Goal: Transaction & Acquisition: Book appointment/travel/reservation

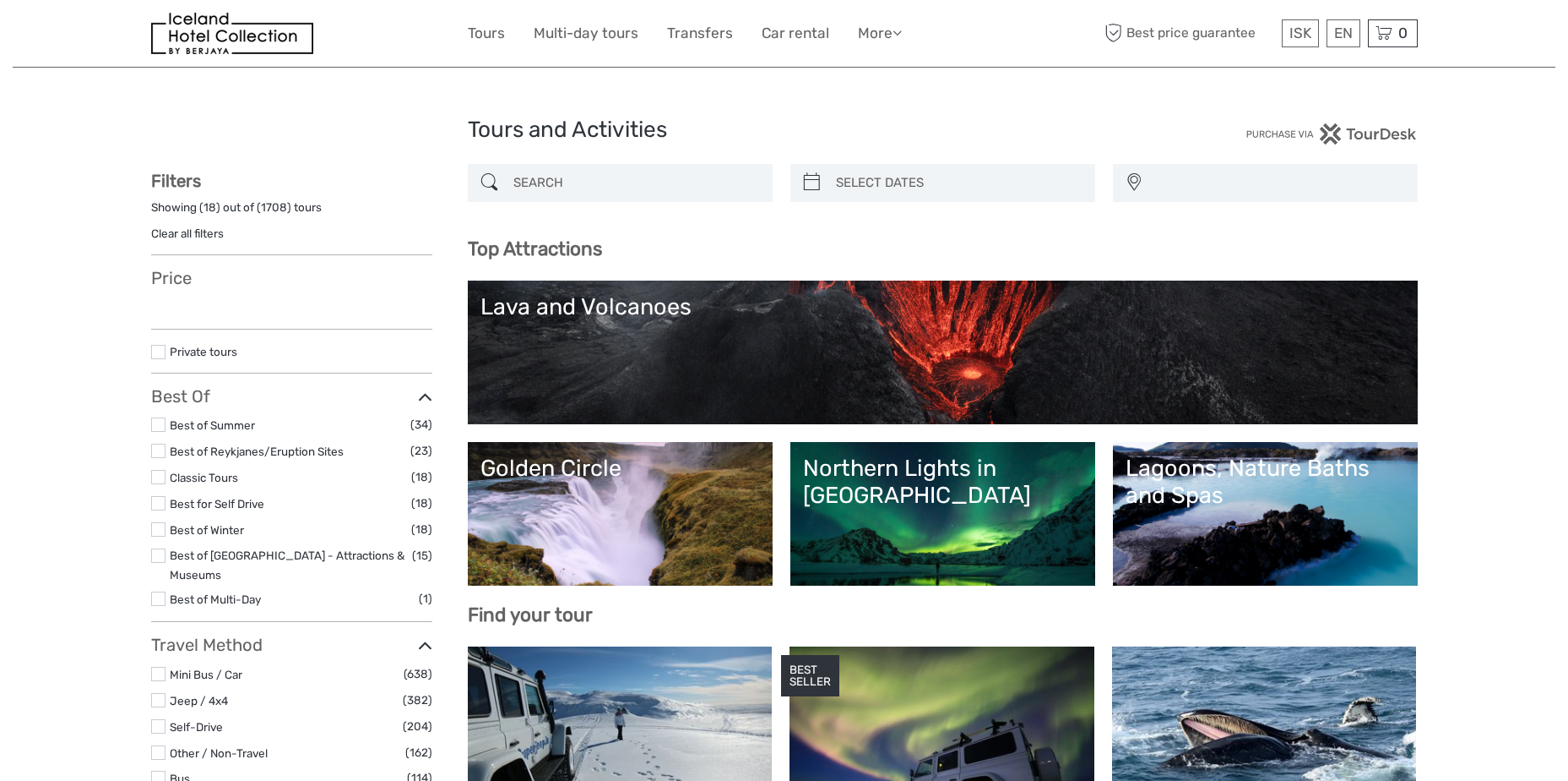
select select
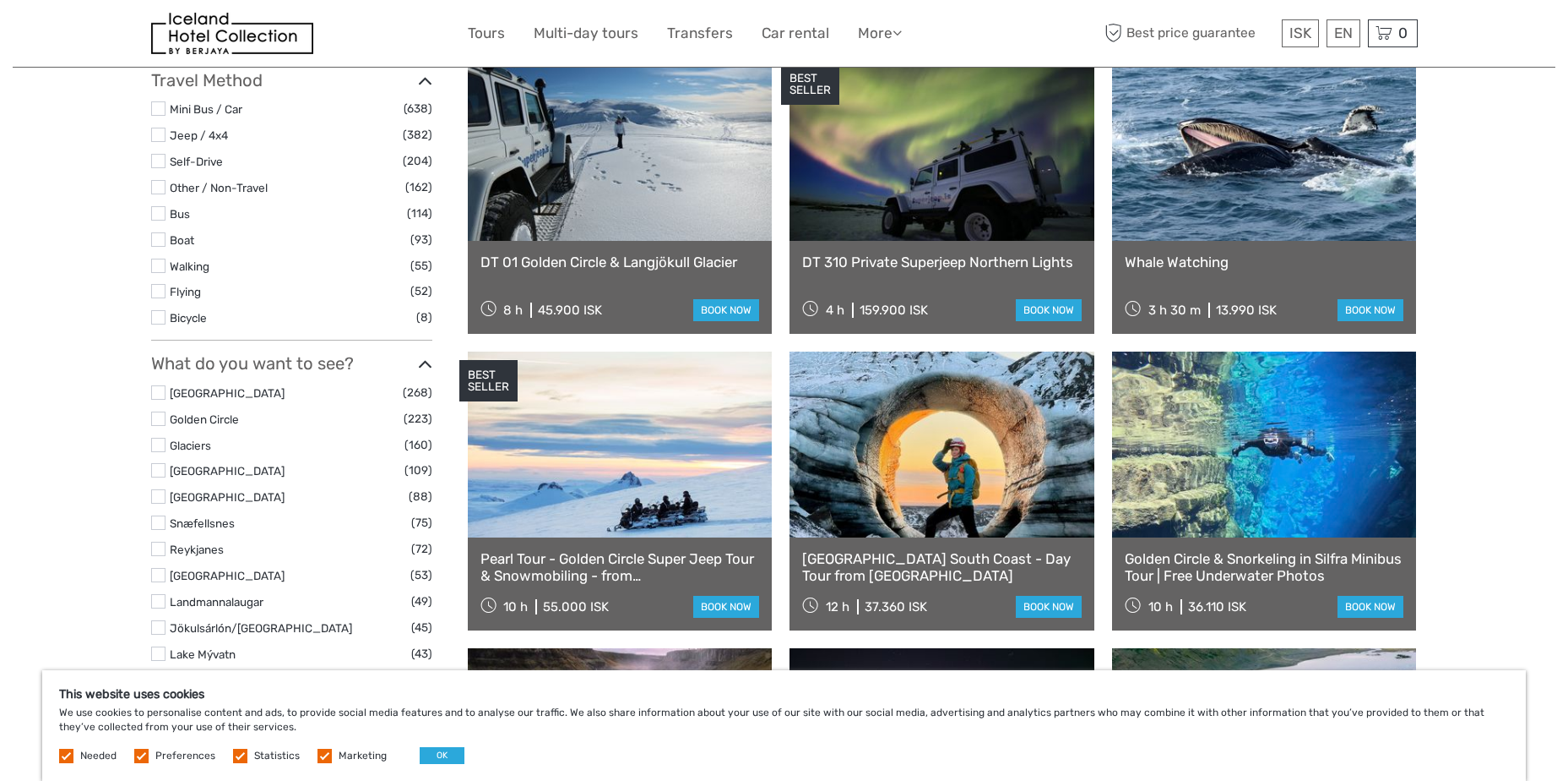
scroll to position [507, 0]
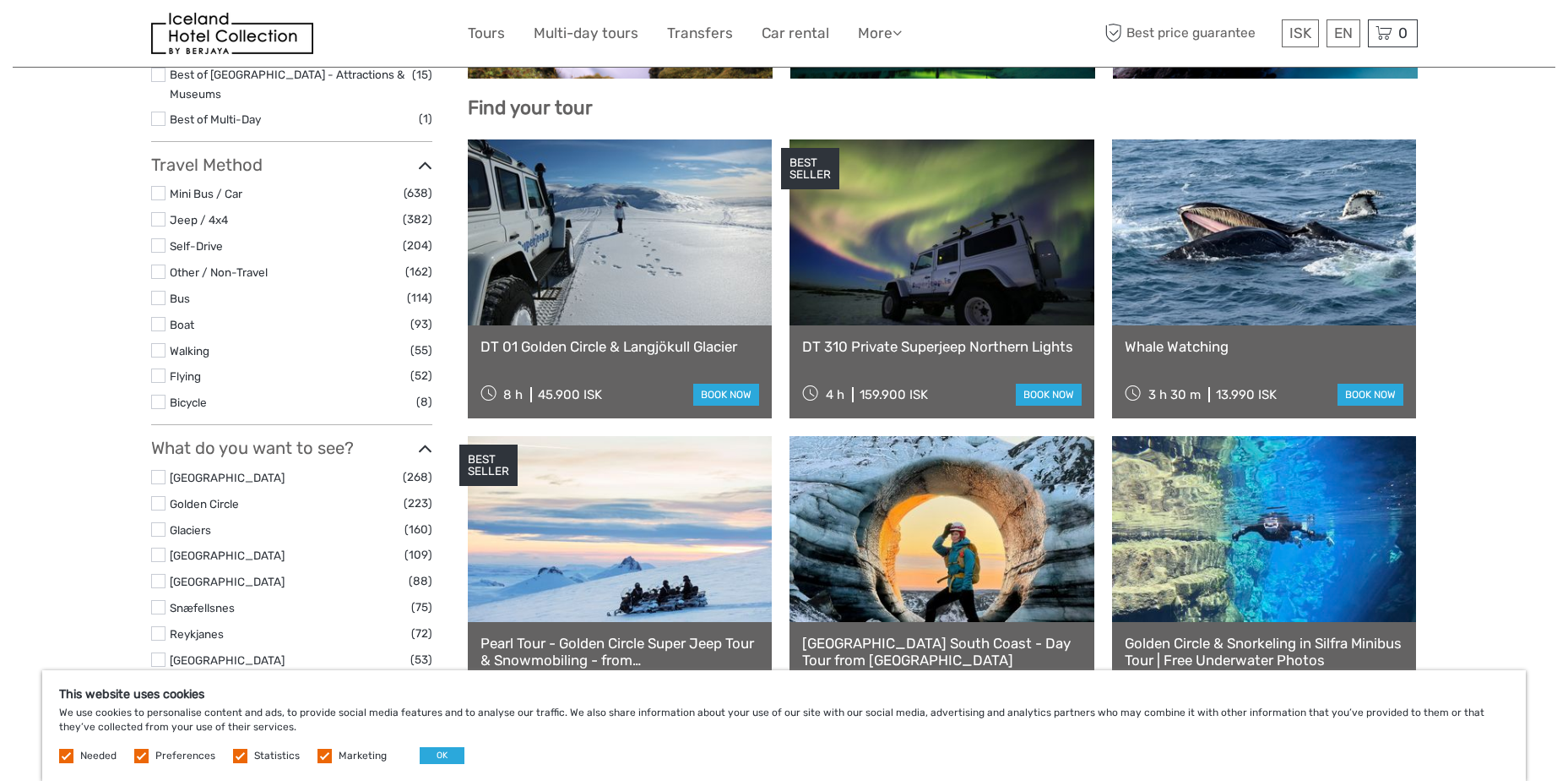
click at [1310, 298] on link at bounding box center [1264, 232] width 305 height 186
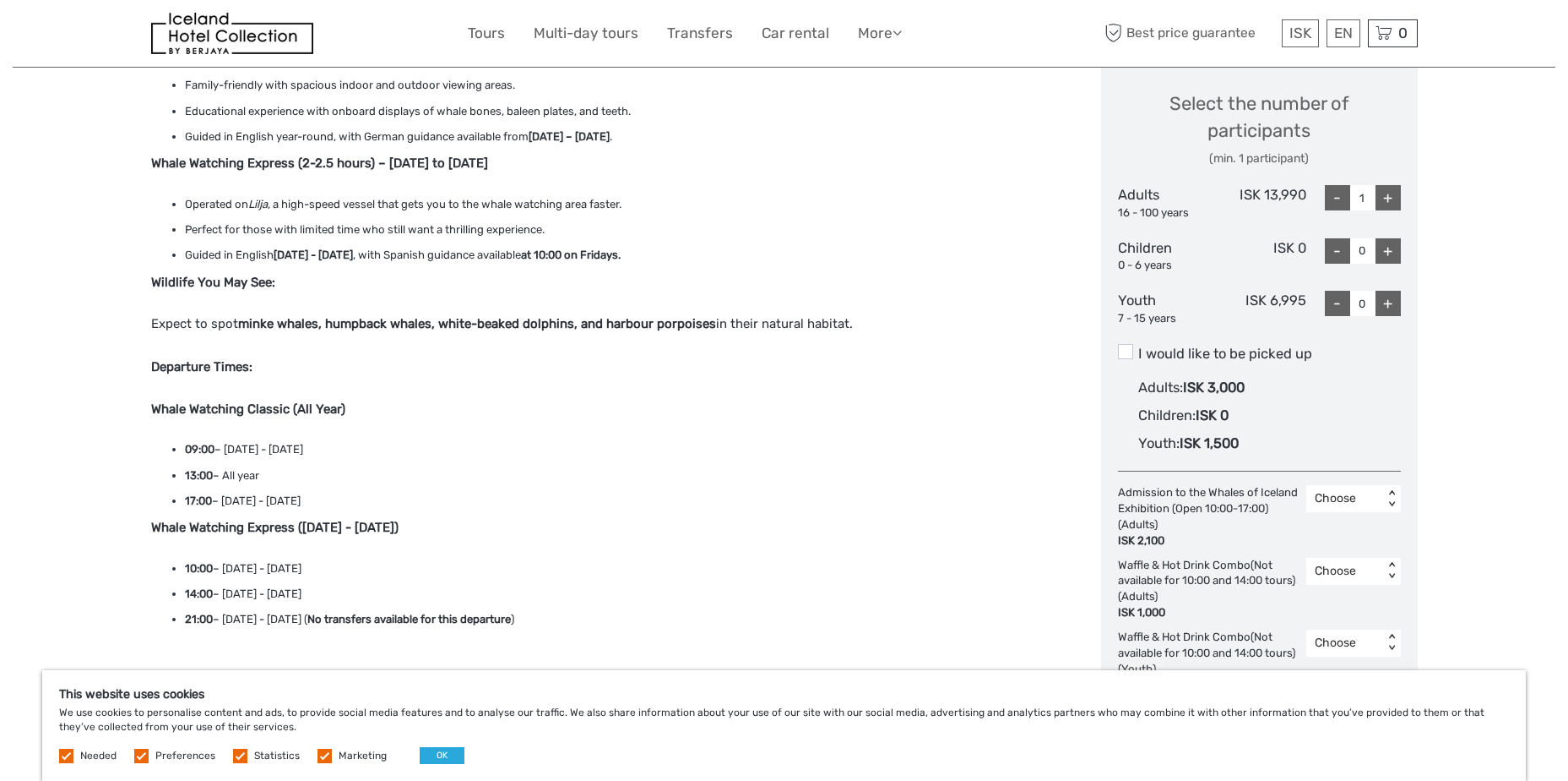
scroll to position [676, 0]
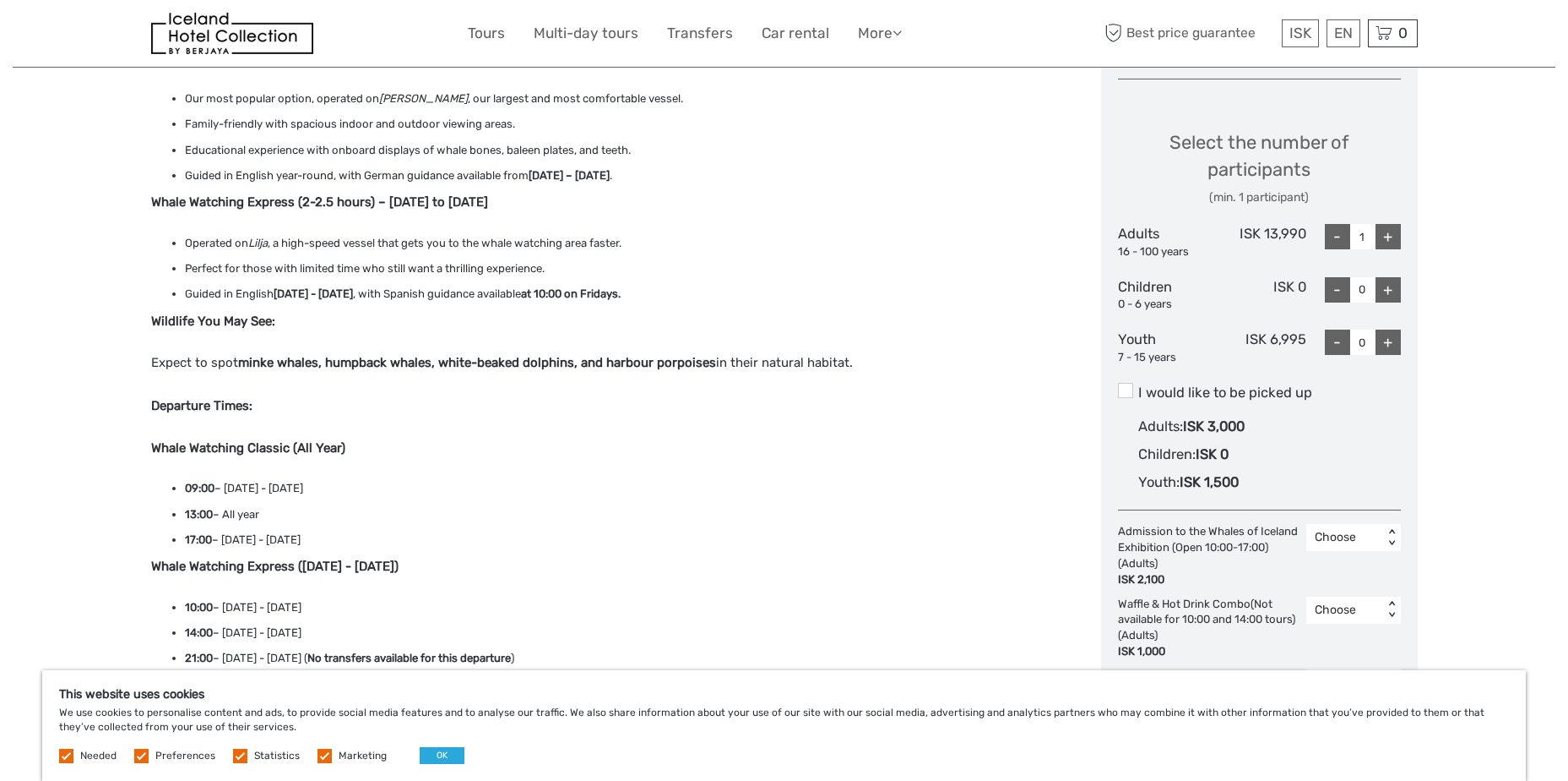
click at [1389, 240] on div "+" at bounding box center [1388, 236] width 25 height 25
click at [1392, 240] on div "+" at bounding box center [1388, 236] width 25 height 25
type input "3"
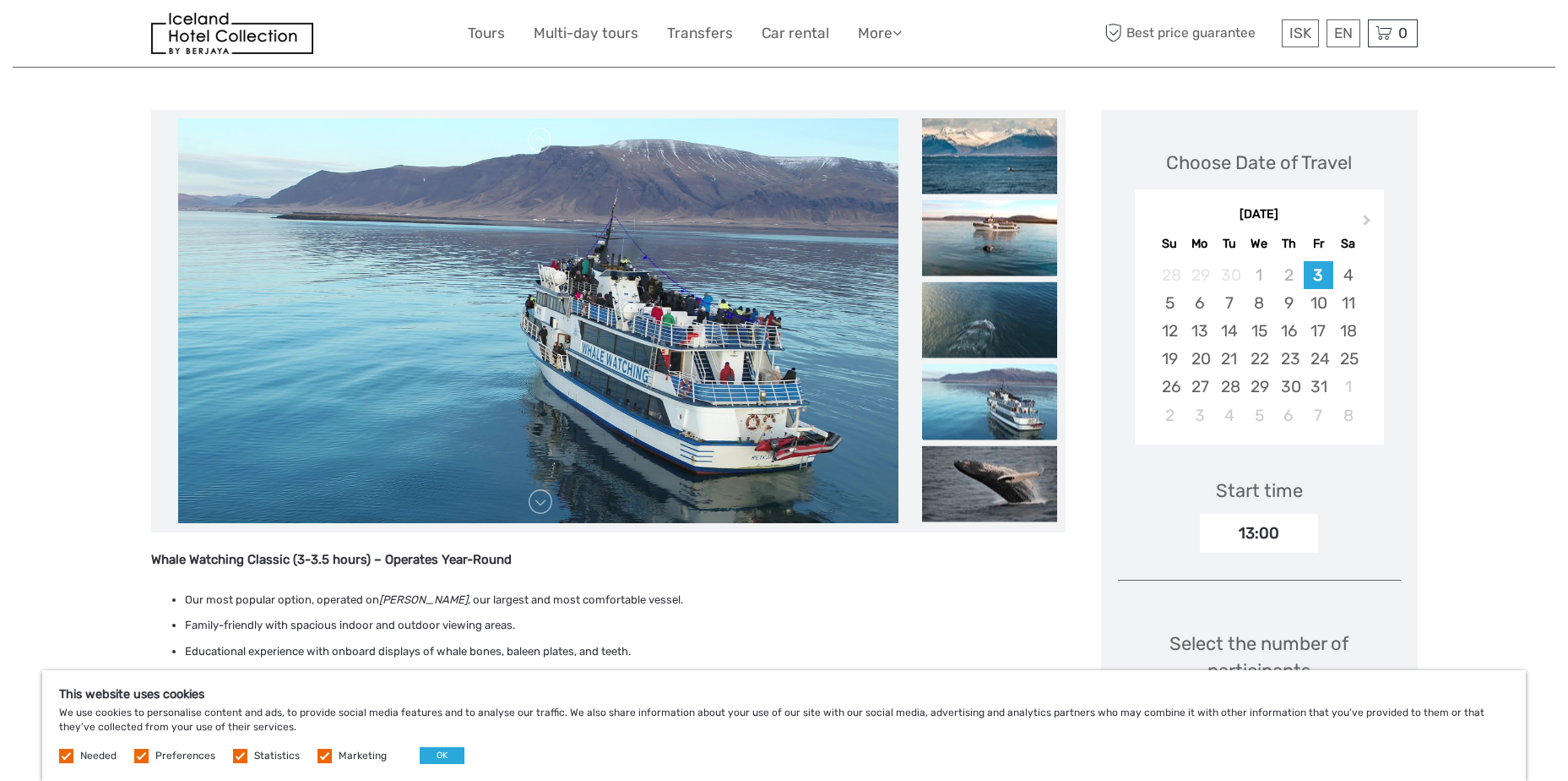
scroll to position [169, 0]
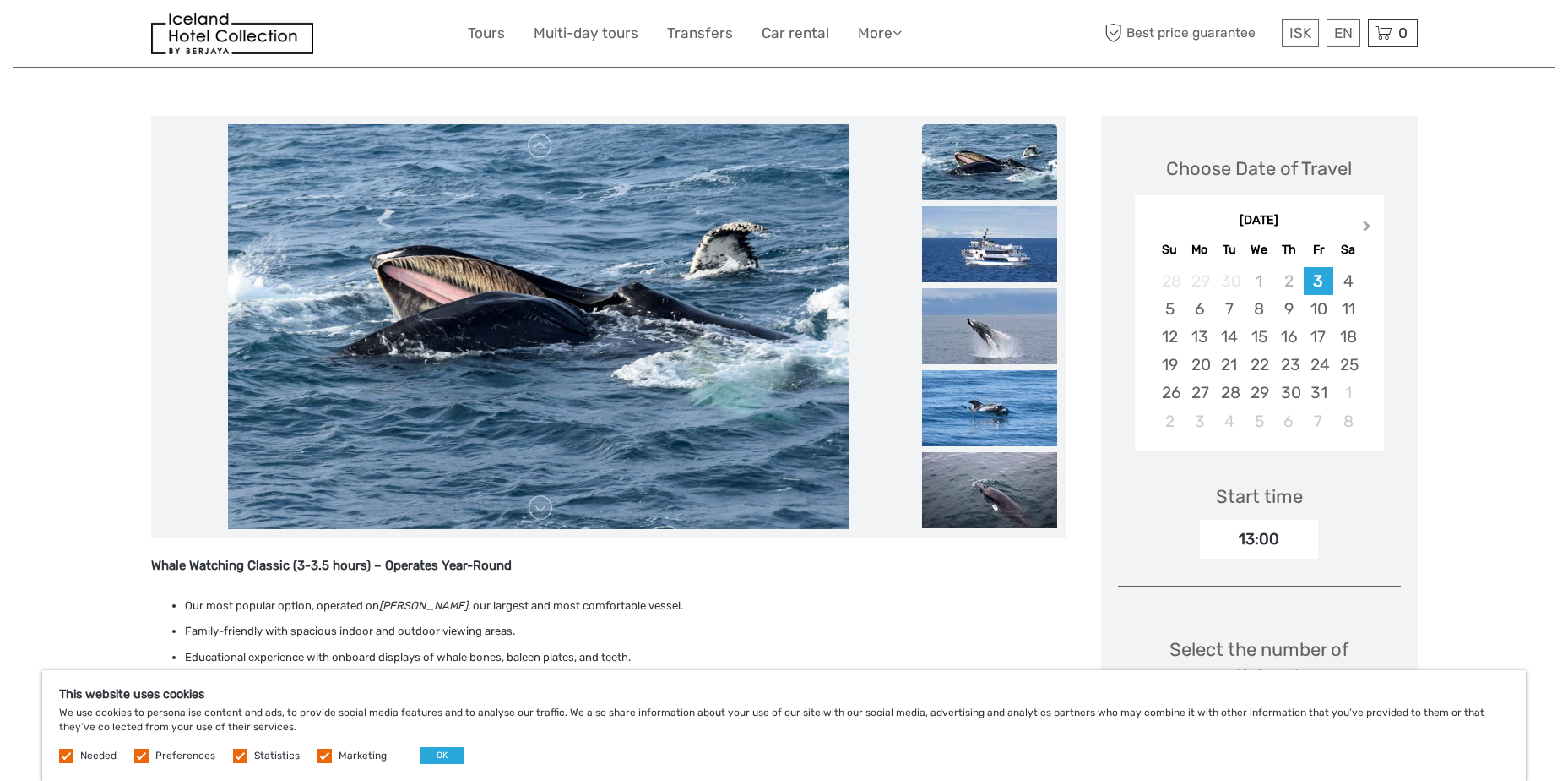
click at [1368, 228] on span "Next Month" at bounding box center [1368, 230] width 0 height 24
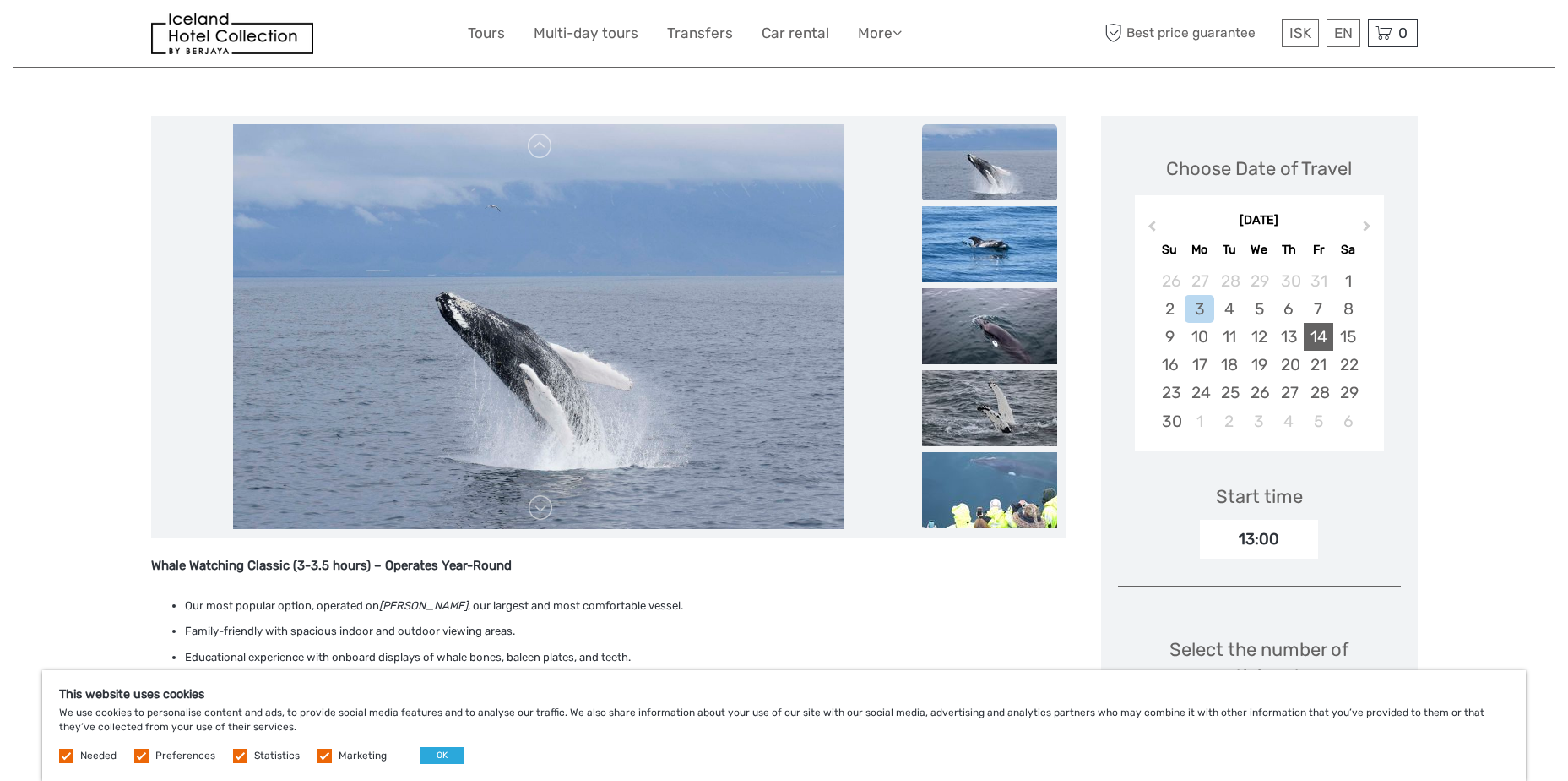
click at [1310, 340] on div "14" at bounding box center [1318, 337] width 29 height 28
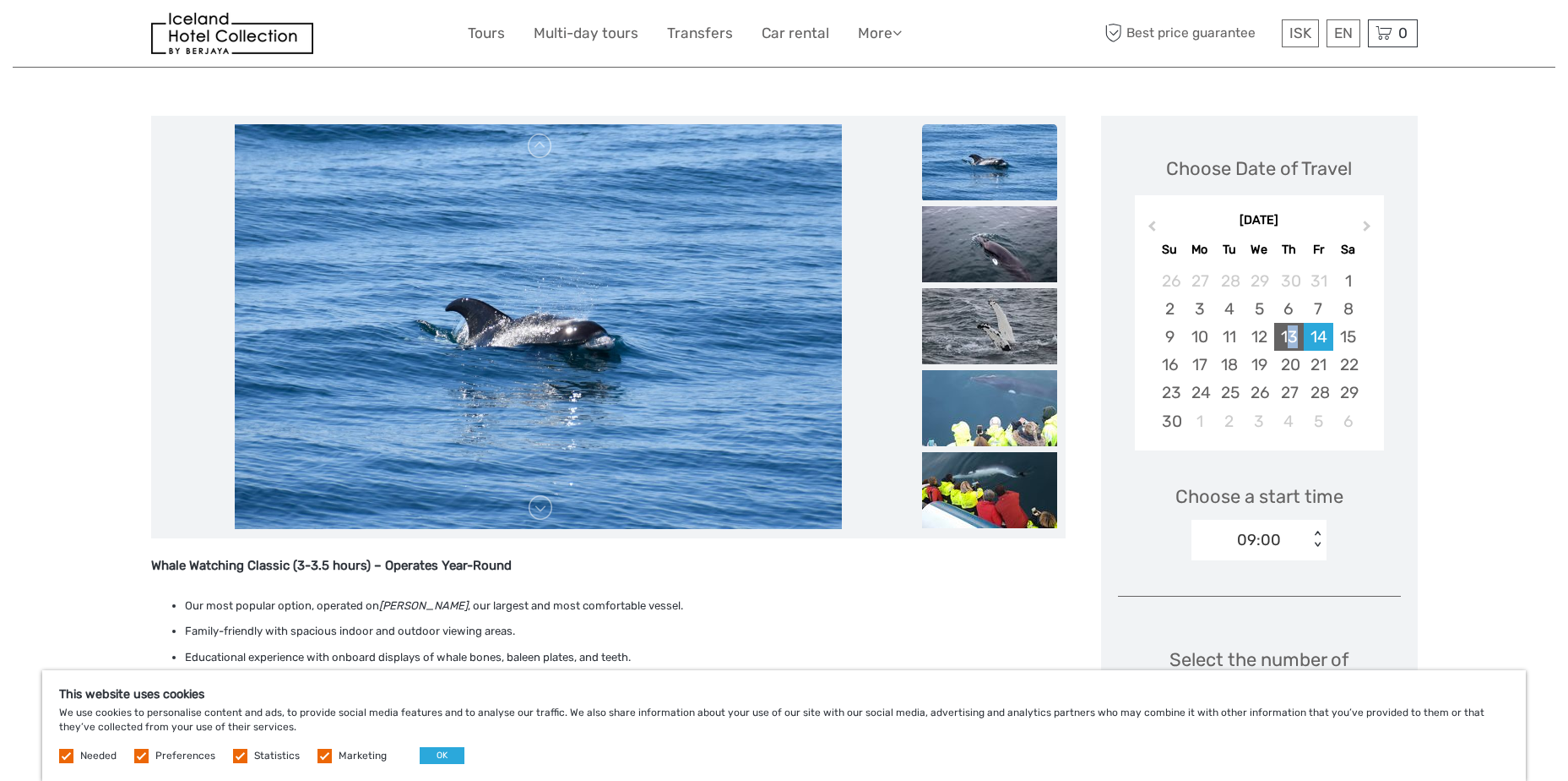
click at [1293, 336] on div "13" at bounding box center [1289, 337] width 29 height 28
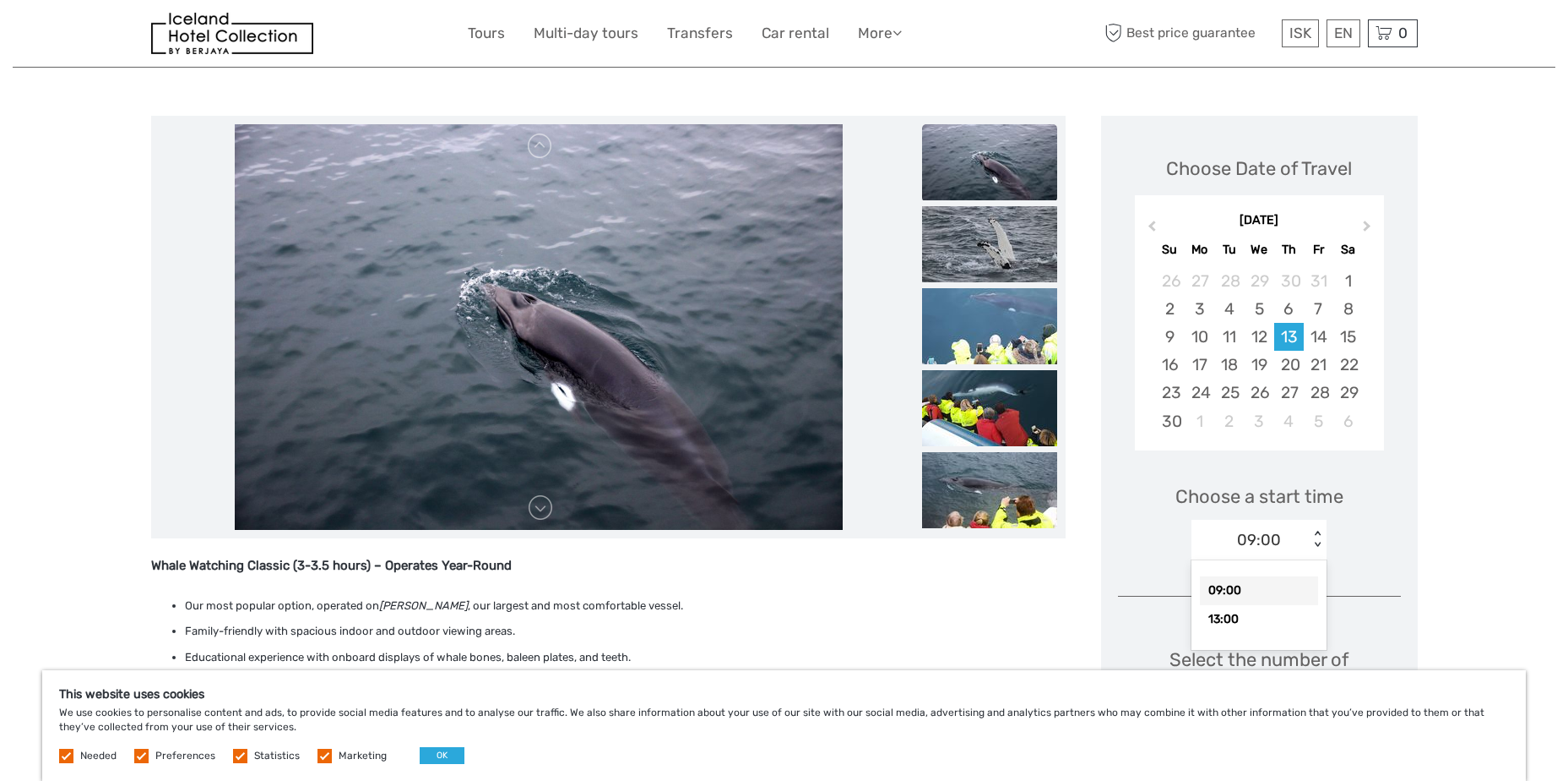
click at [1318, 532] on div "< >" at bounding box center [1317, 539] width 14 height 18
click at [1265, 614] on div "13:00" at bounding box center [1259, 619] width 119 height 29
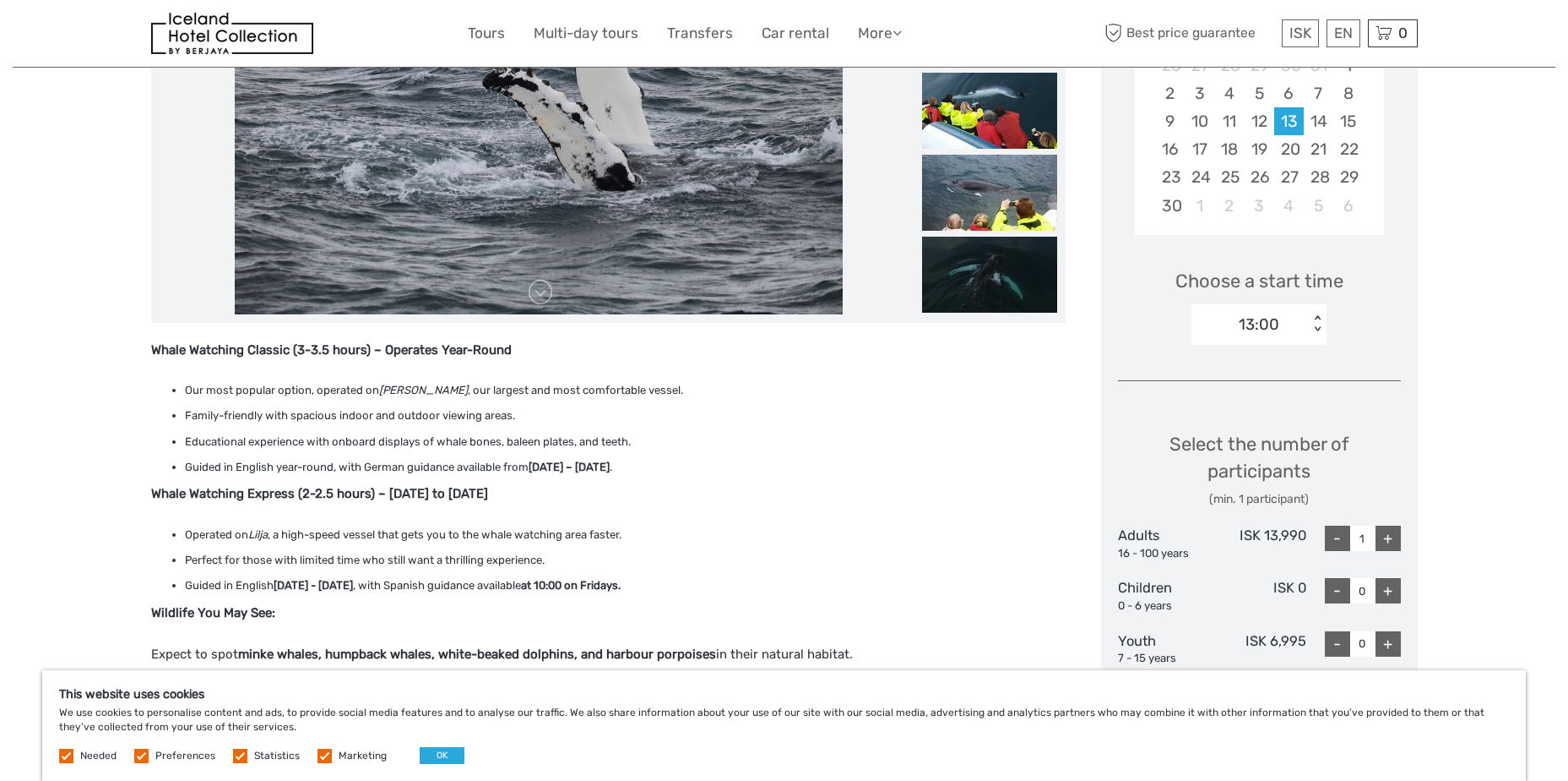
scroll to position [338, 0]
